Goal: Task Accomplishment & Management: Complete application form

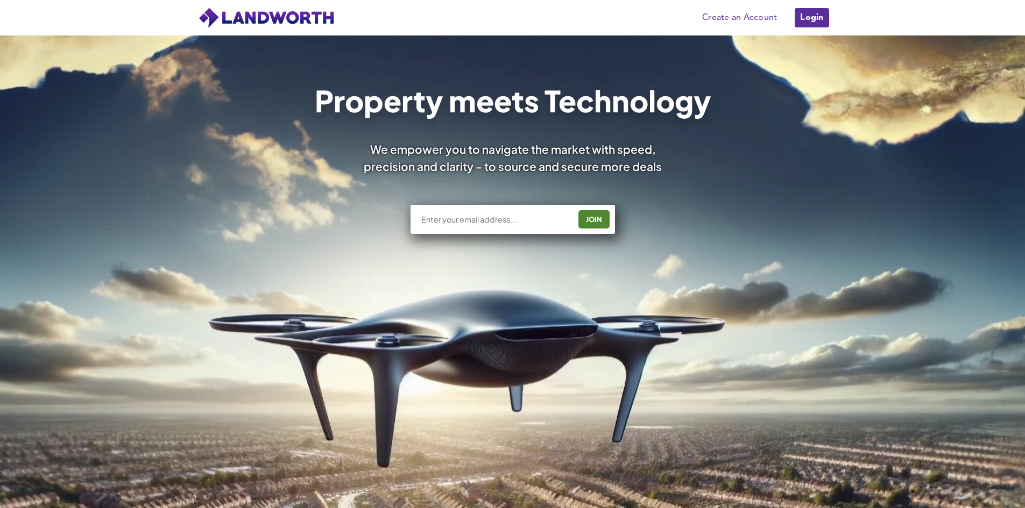
click at [526, 216] on input "text" at bounding box center [495, 219] width 150 height 11
type input "[EMAIL_ADDRESS][DOMAIN_NAME]"
click at [590, 217] on div "JOIN" at bounding box center [593, 219] width 25 height 17
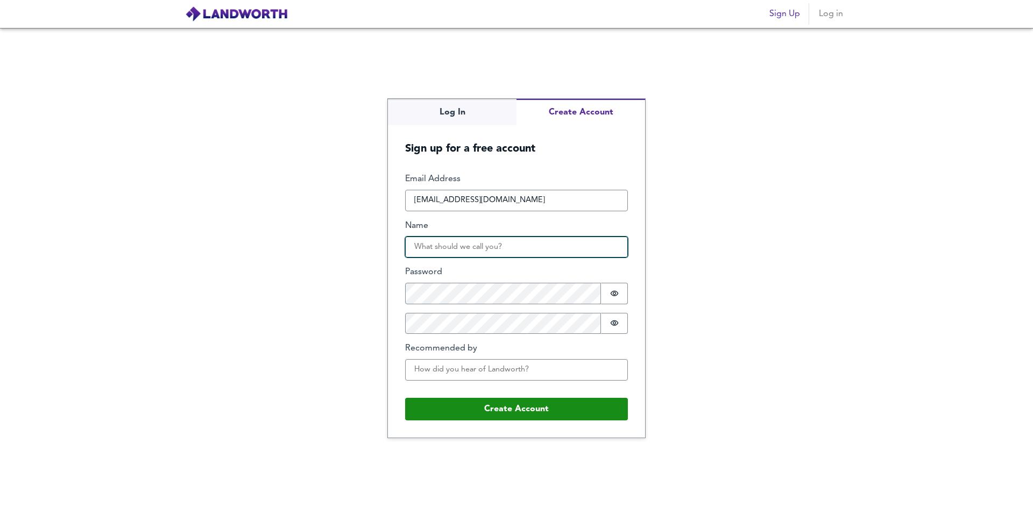
click at [480, 247] on input "Name" at bounding box center [516, 248] width 223 height 22
drag, startPoint x: 480, startPoint y: 244, endPoint x: 444, endPoint y: 248, distance: 36.8
click at [444, 248] on input "Michael Waters" at bounding box center [516, 248] width 223 height 22
type input "Michael"
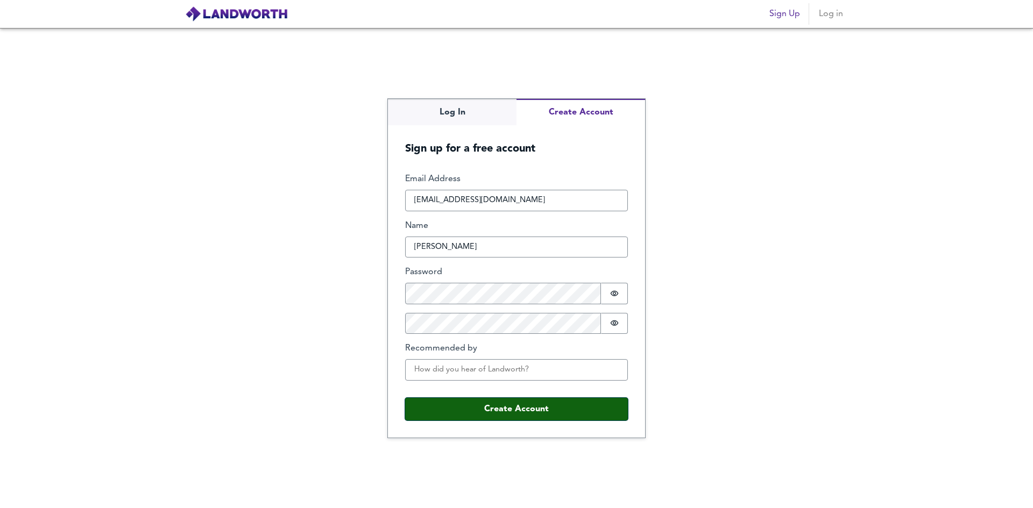
click at [480, 407] on button "Create Account" at bounding box center [516, 409] width 223 height 23
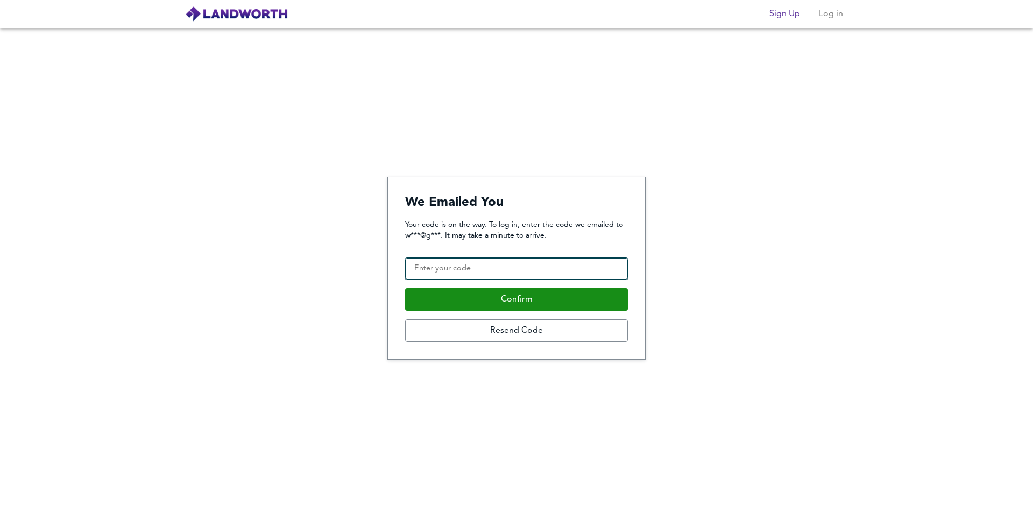
click at [491, 273] on input "Confirmation Code" at bounding box center [516, 269] width 223 height 22
type input "811466"
click at [405, 288] on button "Confirm" at bounding box center [516, 299] width 223 height 23
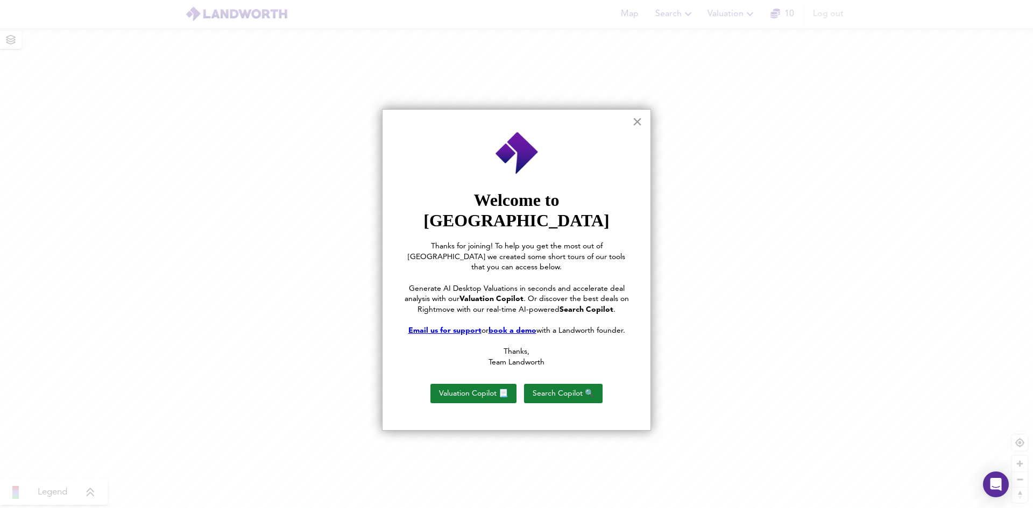
click at [637, 121] on button "×" at bounding box center [637, 121] width 10 height 17
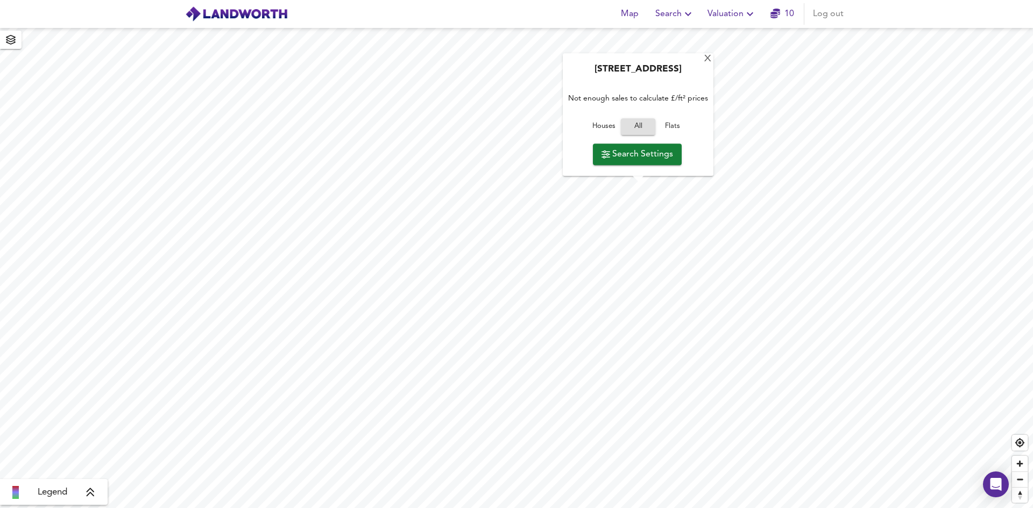
click at [614, 164] on div "[GEOGRAPHIC_DATA], G65 0AZ Not enough sales to calculate £/ft² prices Houses Al…" at bounding box center [516, 268] width 1033 height 480
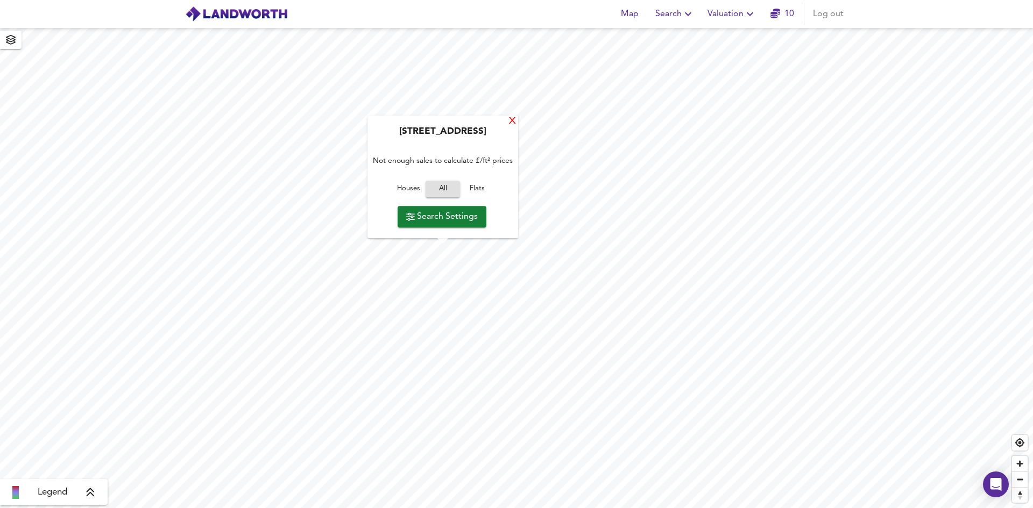
click at [512, 124] on div "X" at bounding box center [512, 122] width 9 height 10
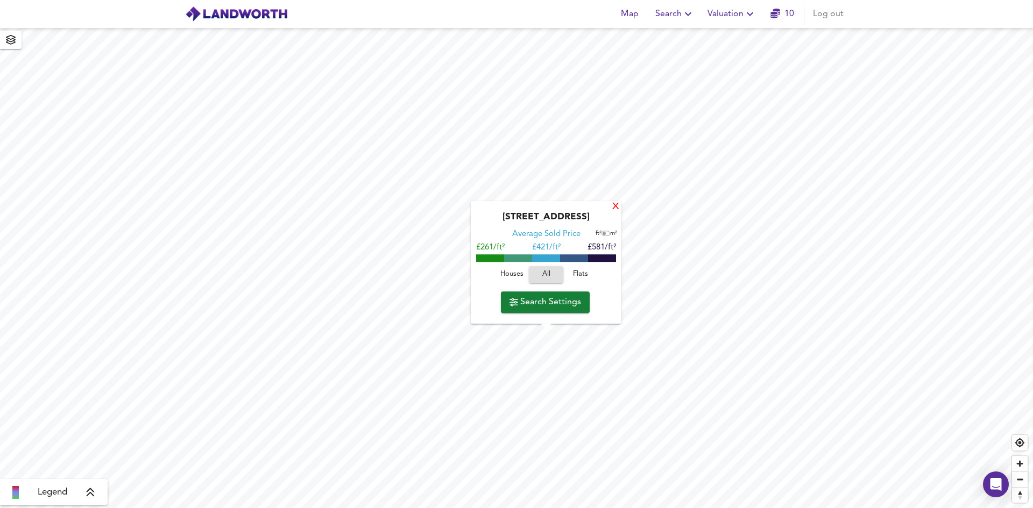
click at [617, 207] on div "X" at bounding box center [615, 207] width 9 height 10
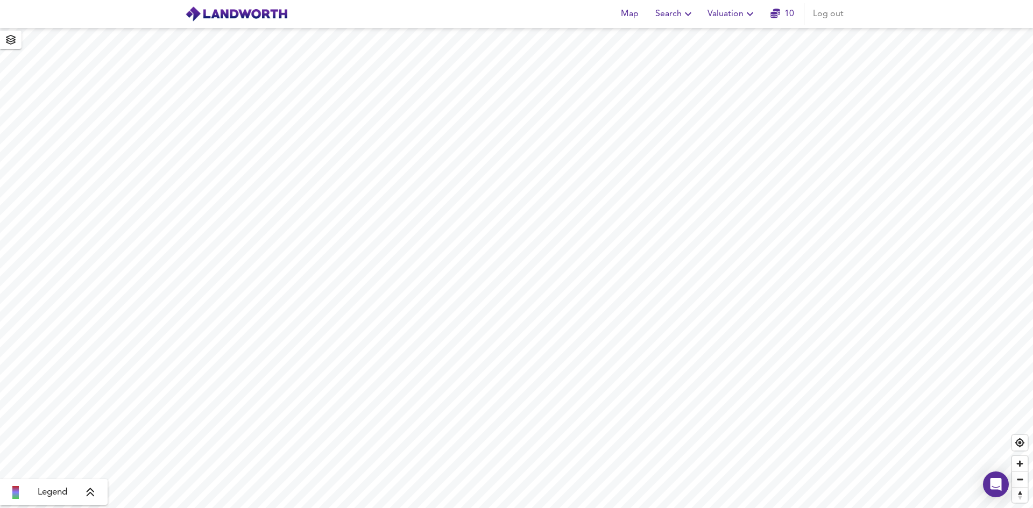
click at [782, 10] on link "10" at bounding box center [782, 13] width 24 height 15
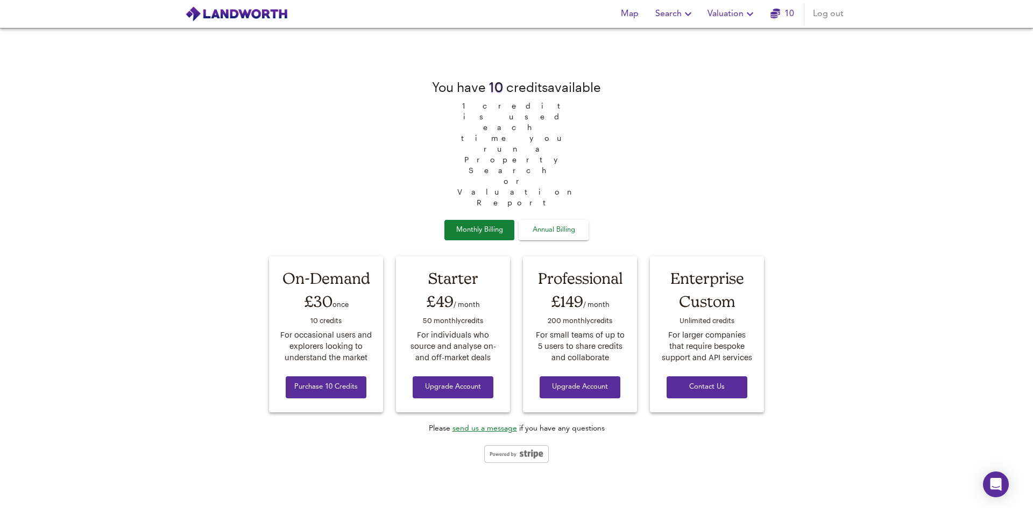
click at [782, 10] on link "10" at bounding box center [782, 13] width 24 height 15
click at [227, 15] on img at bounding box center [236, 14] width 103 height 16
